Goal: Task Accomplishment & Management: Manage account settings

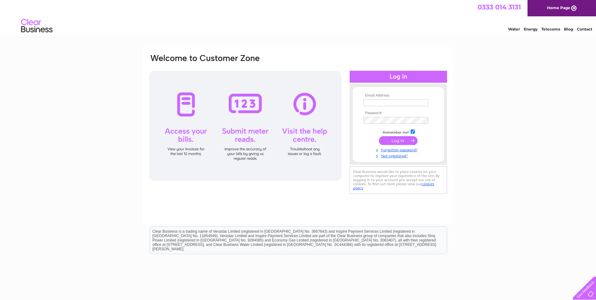
type input "laura@zeusengineering.co.uk"
click at [408, 140] on input "submit" at bounding box center [398, 140] width 39 height 9
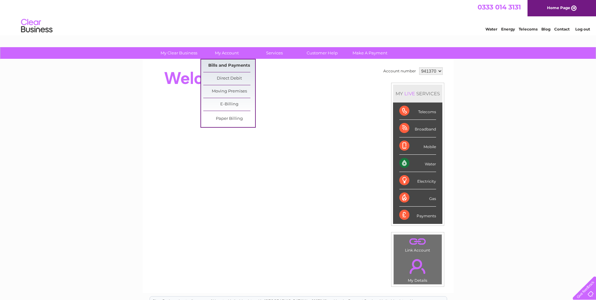
click at [230, 65] on link "Bills and Payments" at bounding box center [229, 65] width 52 height 13
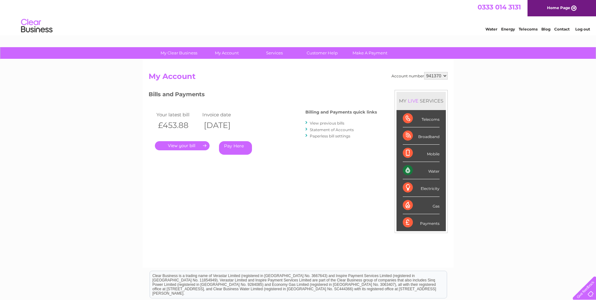
click at [192, 147] on link "." at bounding box center [182, 145] width 55 height 9
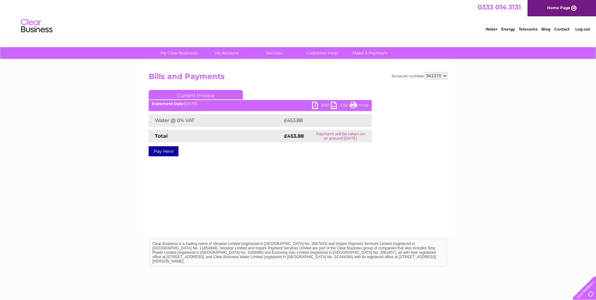
click at [314, 107] on link "PDF" at bounding box center [321, 105] width 19 height 9
